Goal: Task Accomplishment & Management: Use online tool/utility

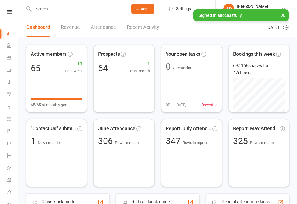
click at [135, 31] on link "Recent Activity" at bounding box center [143, 27] width 32 height 19
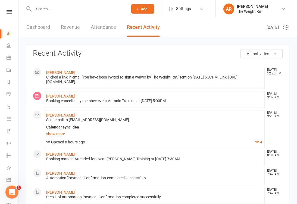
click at [11, 174] on link "What's New 1" at bounding box center [13, 168] width 12 height 12
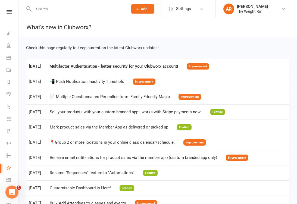
click at [7, 183] on link "General attendance" at bounding box center [13, 181] width 12 height 12
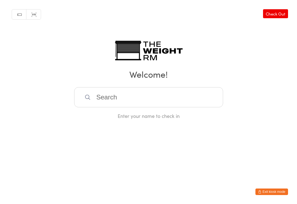
click at [284, 192] on button "Exit kiosk mode" at bounding box center [272, 192] width 33 height 7
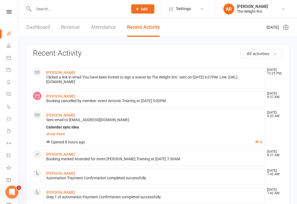
click at [4, 50] on li "People" at bounding box center [9, 46] width 18 height 12
click at [5, 55] on li "Calendar" at bounding box center [9, 58] width 18 height 12
click at [7, 57] on icon at bounding box center [9, 58] width 4 height 4
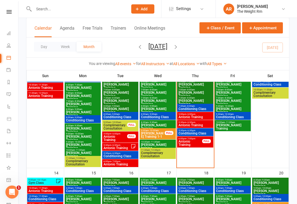
scroll to position [175, 0]
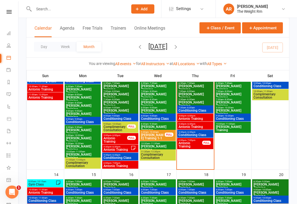
click at [190, 119] on span "Antonio Training" at bounding box center [196, 118] width 34 height 3
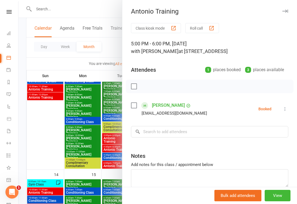
click at [103, 100] on div at bounding box center [158, 102] width 279 height 204
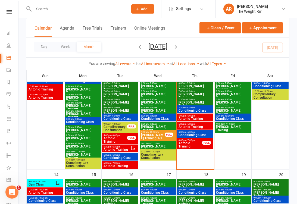
click at [180, 130] on div "5:30pm - 6:30pm Antonio Training" at bounding box center [195, 126] width 36 height 8
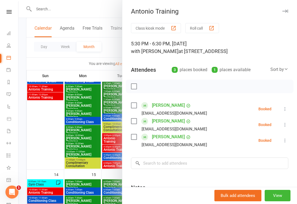
click at [103, 115] on div at bounding box center [158, 102] width 279 height 204
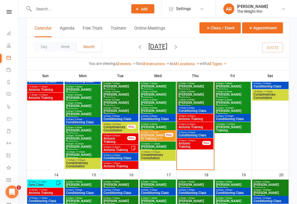
click at [182, 142] on span "Antonio Training" at bounding box center [191, 145] width 24 height 7
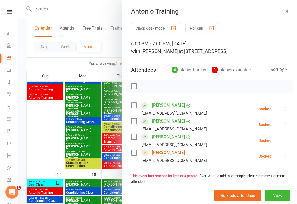
click at [101, 120] on div at bounding box center [158, 102] width 279 height 204
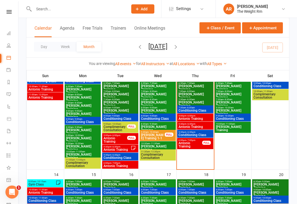
click at [191, 136] on span "Conditioning Class" at bounding box center [196, 135] width 34 height 3
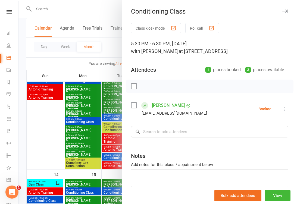
click at [96, 127] on div at bounding box center [158, 102] width 279 height 204
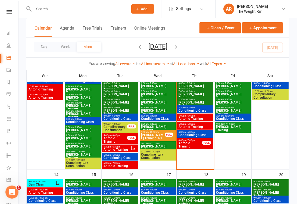
click at [5, 178] on li "General attendance" at bounding box center [9, 181] width 18 height 12
click at [7, 178] on icon at bounding box center [9, 180] width 4 height 4
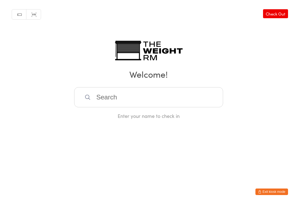
click at [154, 102] on input "search" at bounding box center [148, 97] width 149 height 20
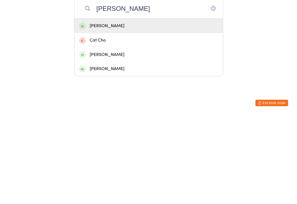
type input "Cathy"
click at [131, 111] on div "Cathy Ng" at bounding box center [148, 114] width 139 height 7
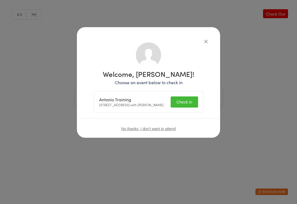
click at [187, 106] on button "Check in" at bounding box center [184, 102] width 27 height 11
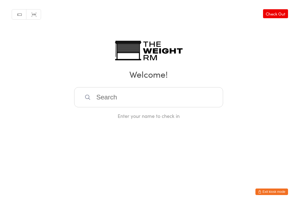
click at [285, 189] on button "Exit kiosk mode" at bounding box center [272, 192] width 33 height 7
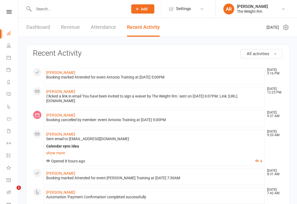
click at [6, 59] on li "Calendar" at bounding box center [9, 58] width 18 height 12
click at [7, 54] on link "Calendar" at bounding box center [13, 58] width 12 height 12
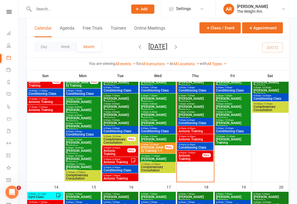
click at [202, 146] on span "Conditioning Class" at bounding box center [196, 147] width 34 height 3
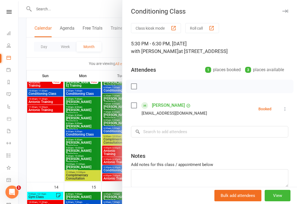
click at [288, 110] on icon at bounding box center [285, 108] width 5 height 5
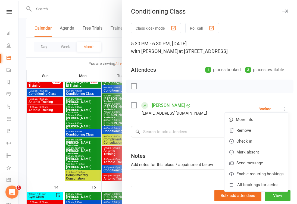
click at [250, 131] on link "Remove" at bounding box center [257, 130] width 64 height 11
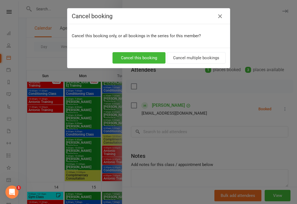
click at [153, 56] on button "Cancel this booking" at bounding box center [139, 57] width 53 height 11
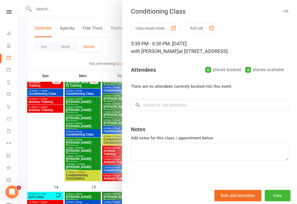
click at [90, 155] on div at bounding box center [158, 102] width 279 height 204
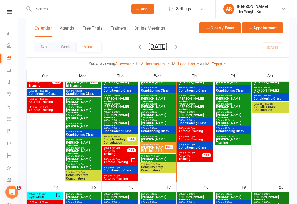
click at [9, 177] on link "General attendance" at bounding box center [13, 181] width 12 height 12
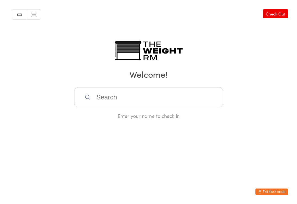
click at [153, 97] on input "search" at bounding box center [148, 97] width 149 height 20
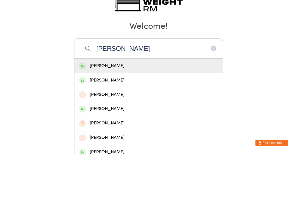
type input "[PERSON_NAME]"
click at [127, 111] on div "[PERSON_NAME]" at bounding box center [148, 114] width 139 height 7
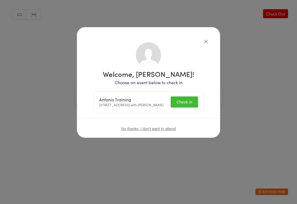
click at [189, 105] on button "Check in" at bounding box center [184, 102] width 27 height 11
